Goal: Information Seeking & Learning: Find specific page/section

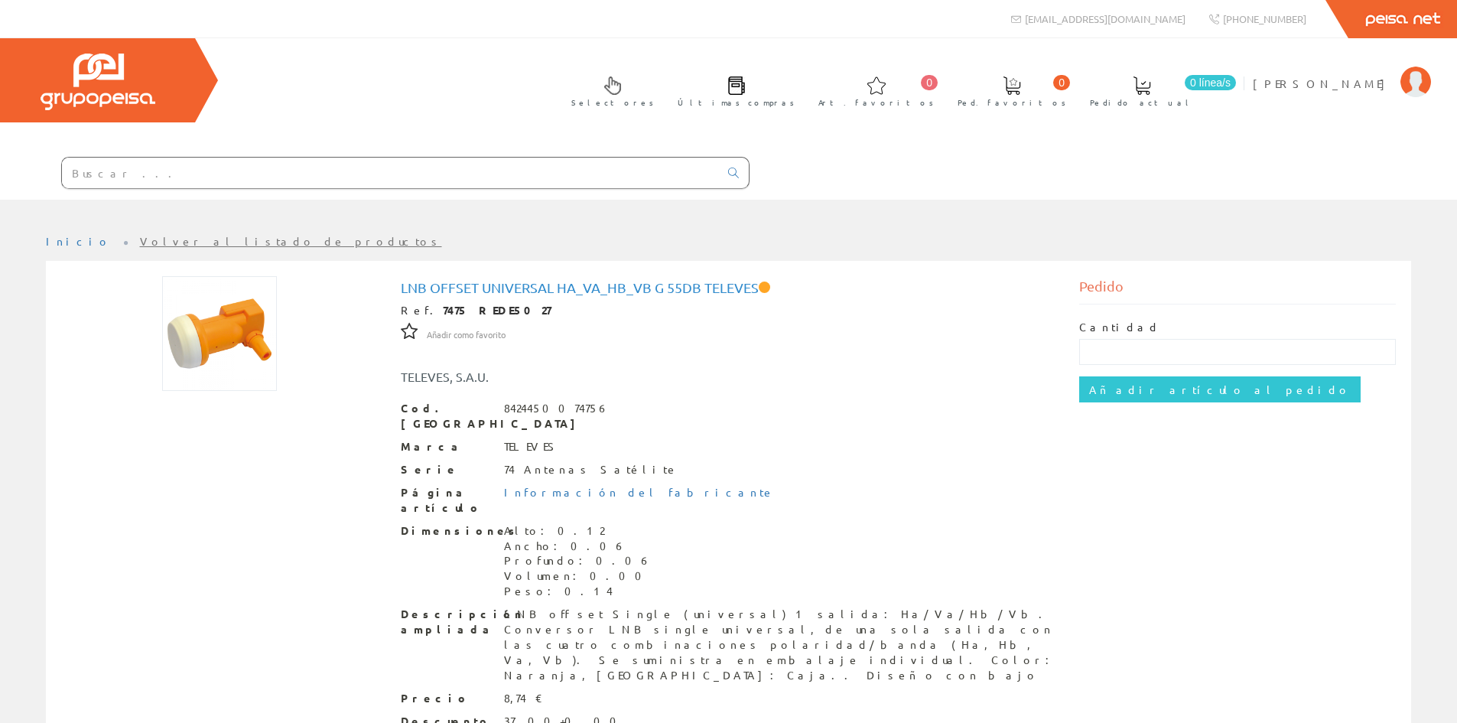
click at [311, 176] on input "text" at bounding box center [390, 173] width 657 height 31
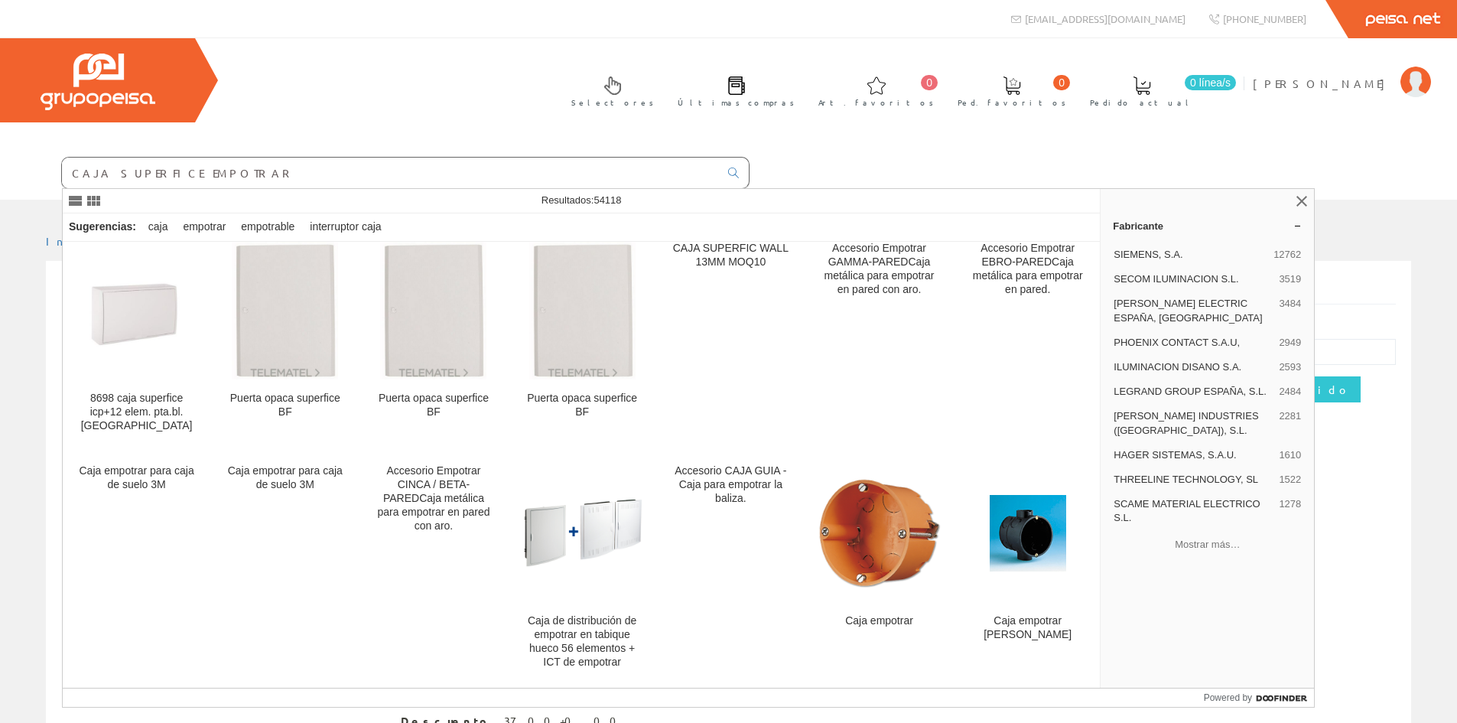
scroll to position [229, 0]
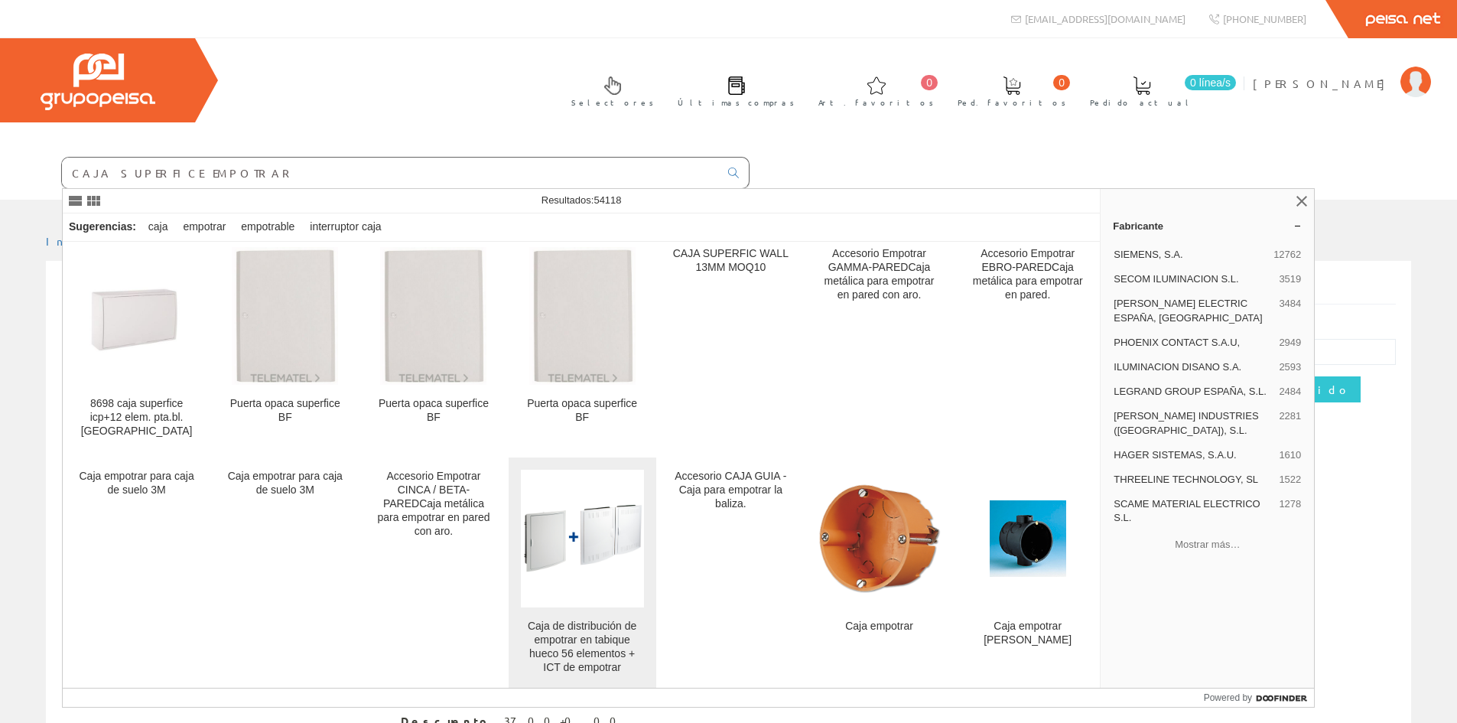
type input "CAJA SUPERFICE EMPOTRAR"
click at [581, 518] on img at bounding box center [582, 538] width 123 height 73
